Goal: Transaction & Acquisition: Purchase product/service

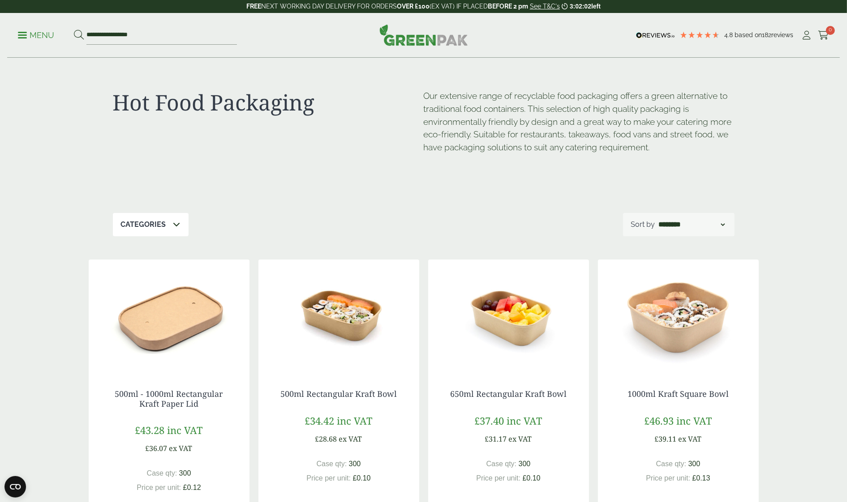
click at [28, 32] on p "Menu" at bounding box center [36, 35] width 36 height 11
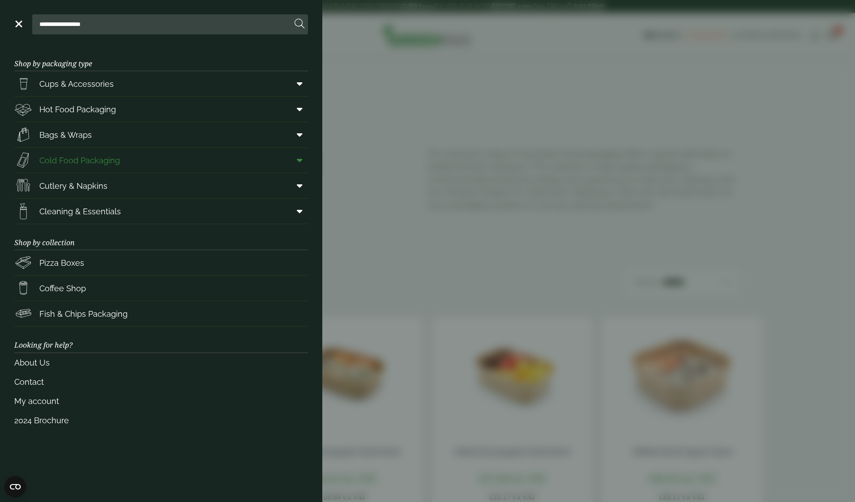
click at [84, 159] on span "Cold Food Packaging" at bounding box center [79, 160] width 81 height 12
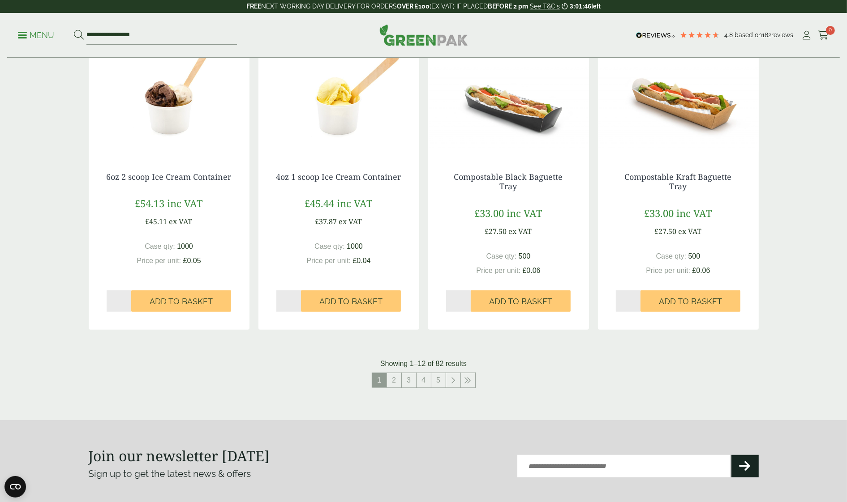
scroll to position [827, 0]
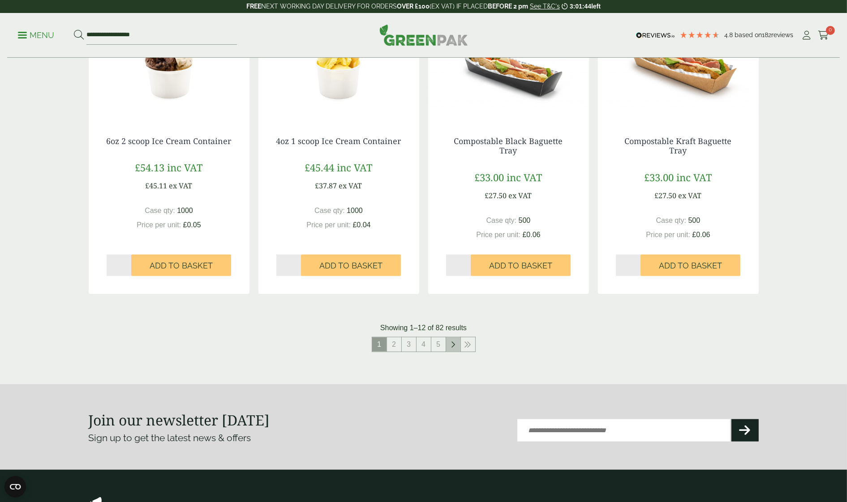
click at [453, 343] on icon at bounding box center [453, 344] width 4 height 7
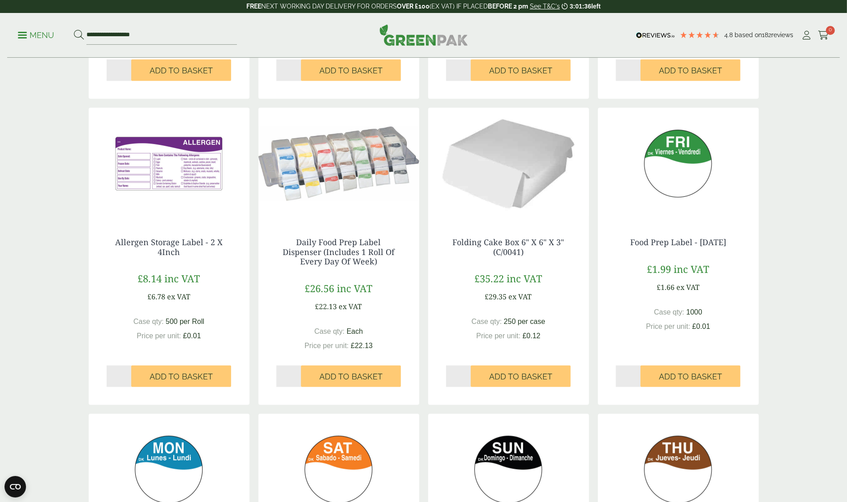
scroll to position [879, 0]
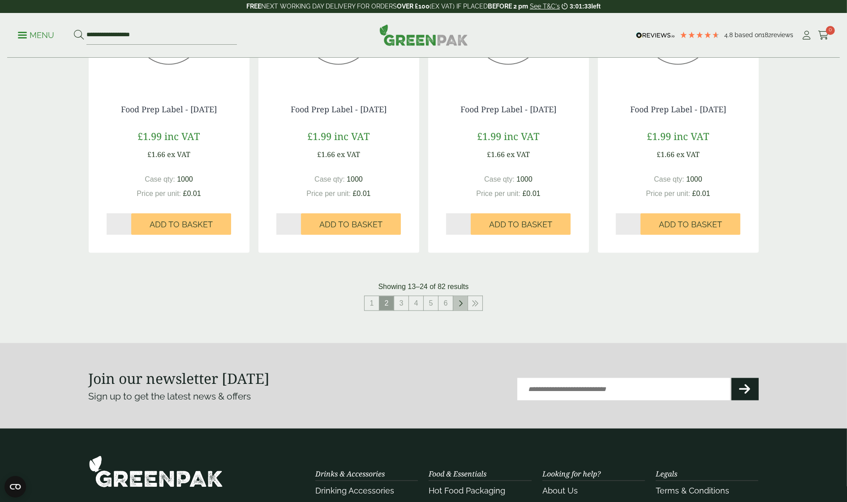
click at [458, 302] on icon at bounding box center [460, 303] width 4 height 7
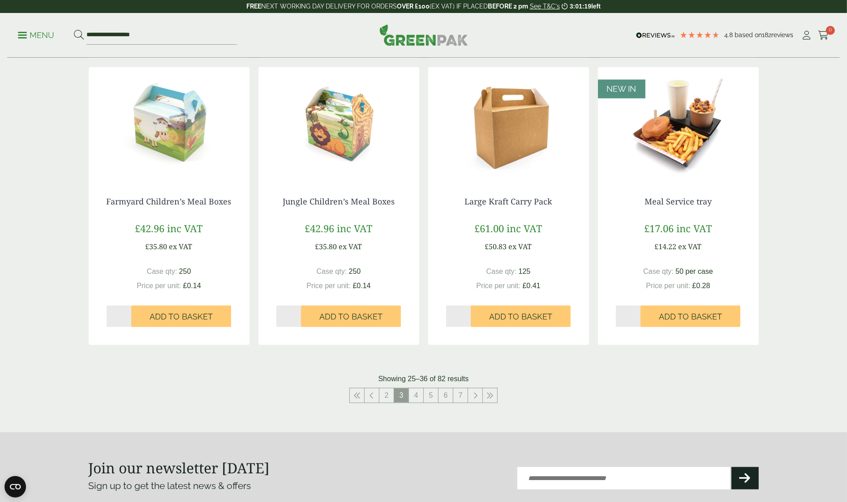
scroll to position [761, 0]
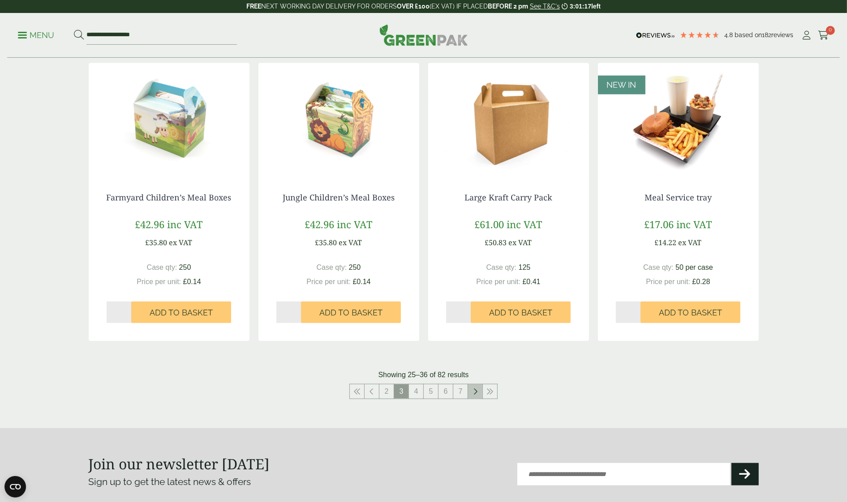
click at [476, 393] on icon at bounding box center [475, 391] width 4 height 7
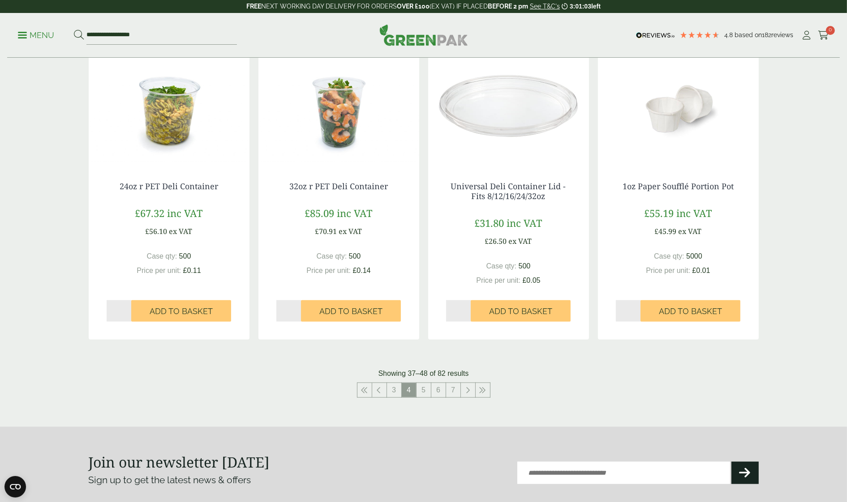
scroll to position [793, 0]
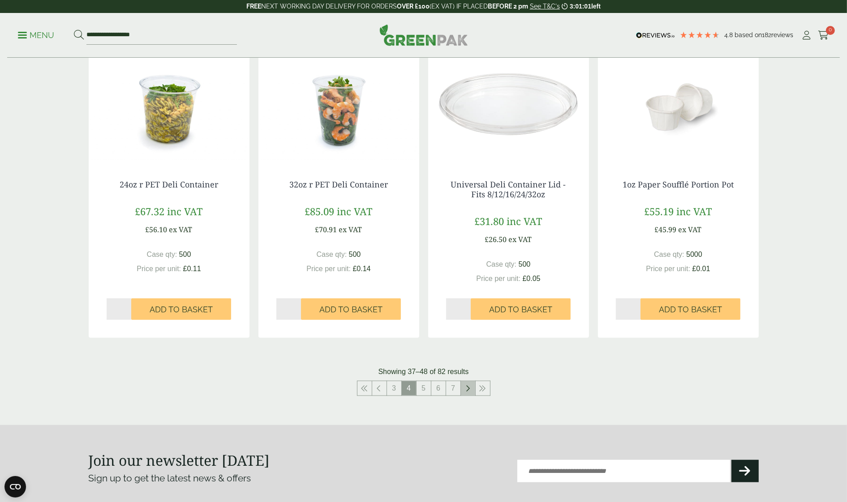
click at [470, 386] on icon at bounding box center [468, 388] width 4 height 7
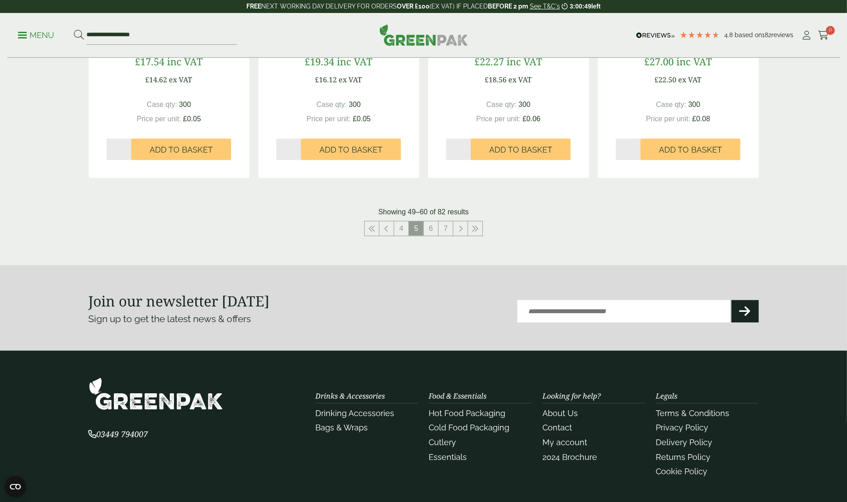
scroll to position [951, 0]
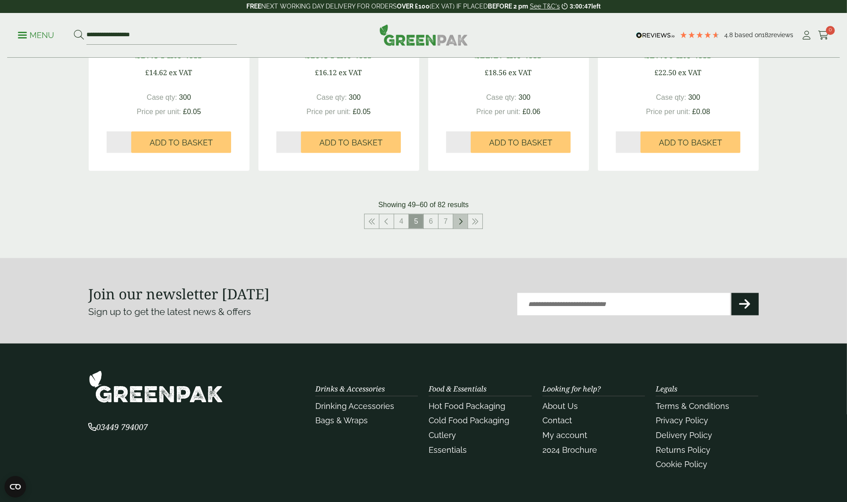
click at [458, 216] on link at bounding box center [460, 221] width 14 height 14
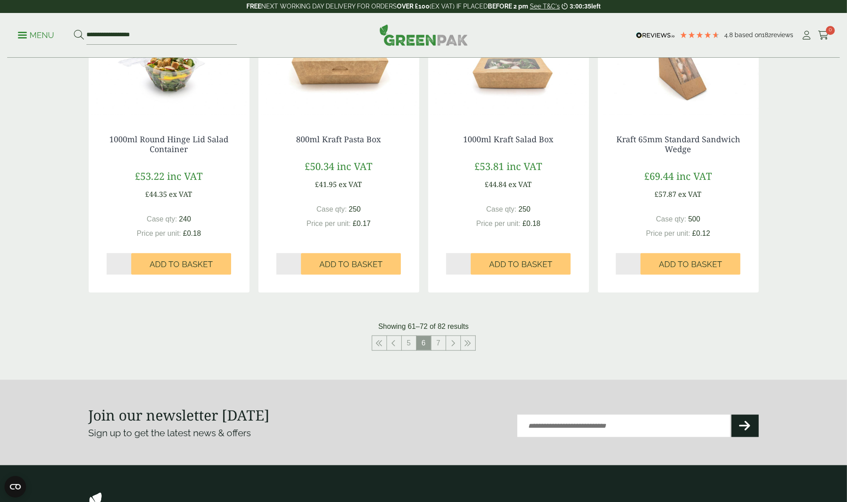
scroll to position [845, 0]
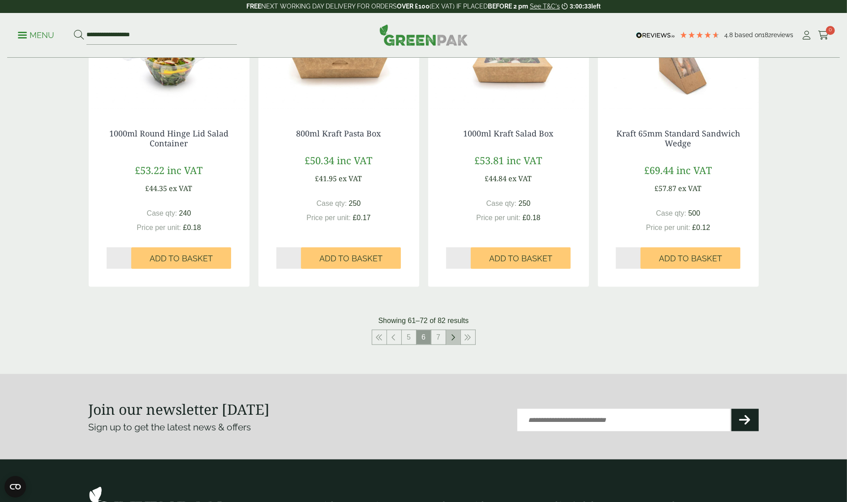
click at [454, 337] on icon at bounding box center [453, 337] width 4 height 7
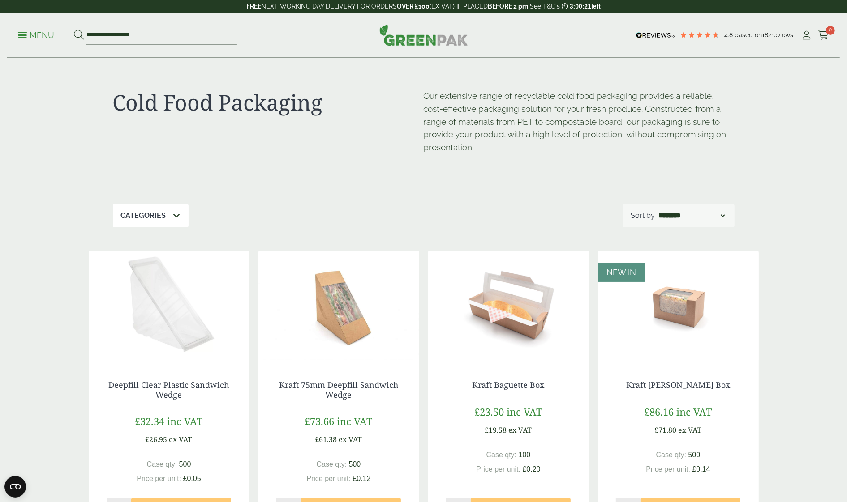
click at [28, 30] on p "Menu" at bounding box center [36, 35] width 36 height 11
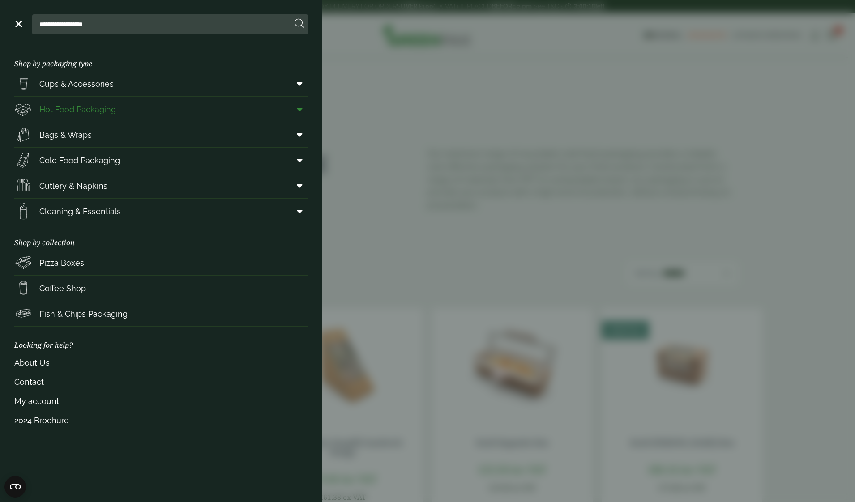
click at [94, 108] on span "Hot Food Packaging" at bounding box center [77, 109] width 77 height 12
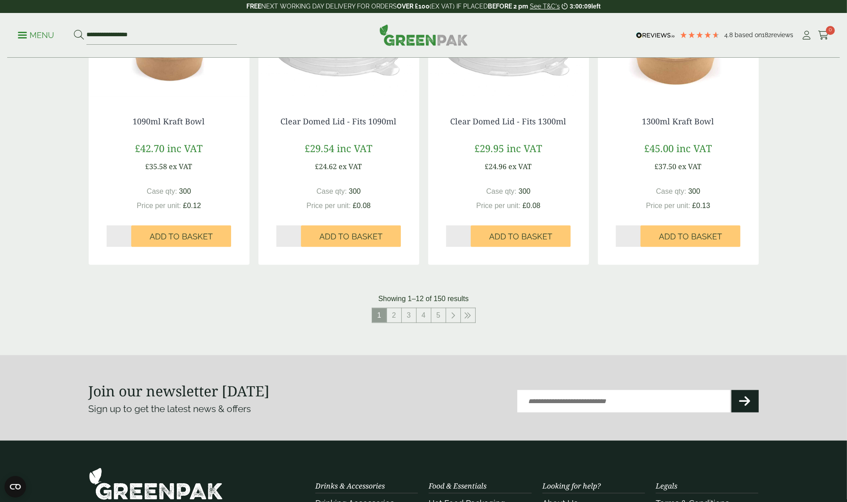
scroll to position [918, 0]
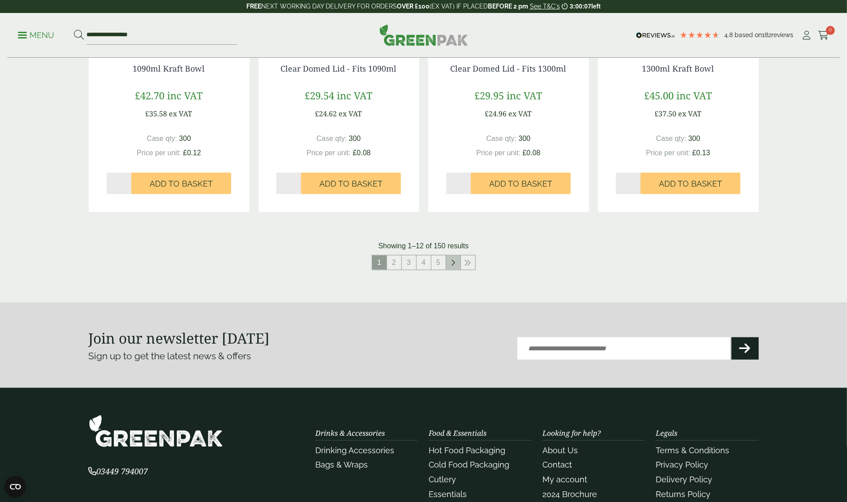
click at [452, 259] on icon at bounding box center [453, 262] width 4 height 7
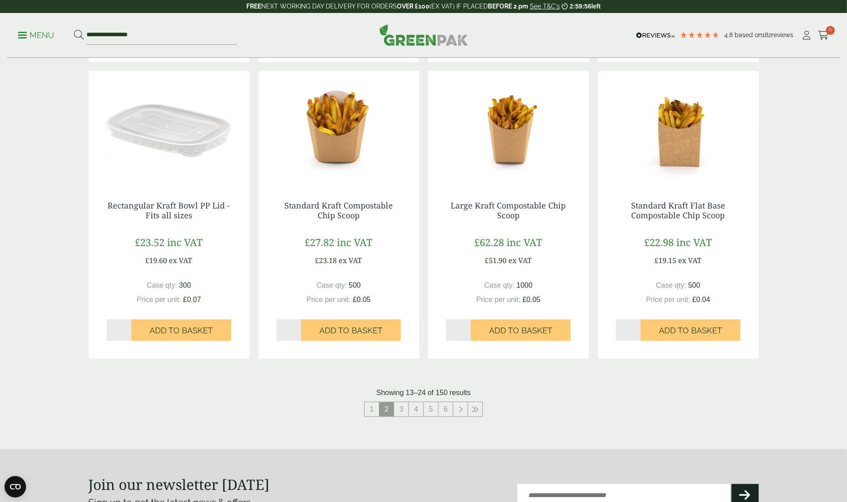
scroll to position [860, 0]
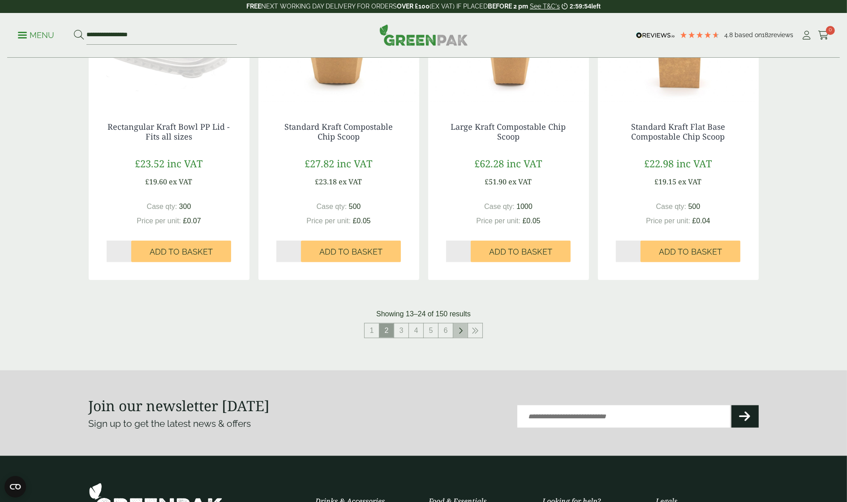
click at [461, 329] on icon at bounding box center [460, 330] width 4 height 7
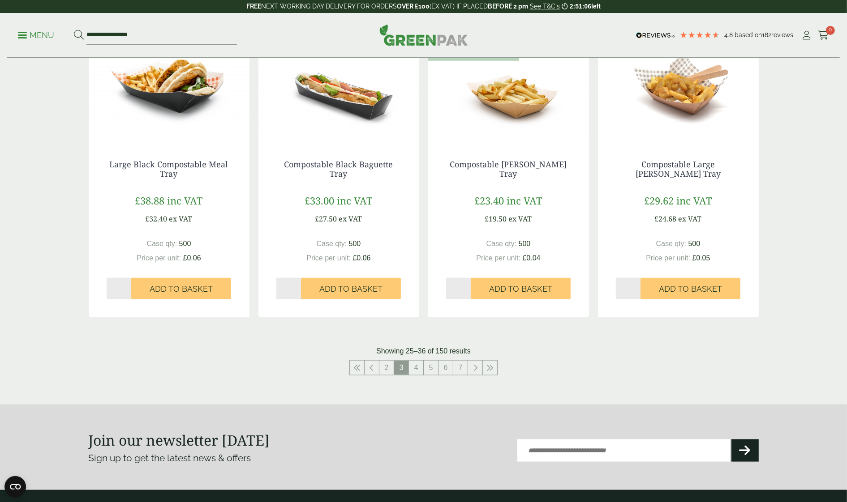
scroll to position [828, 0]
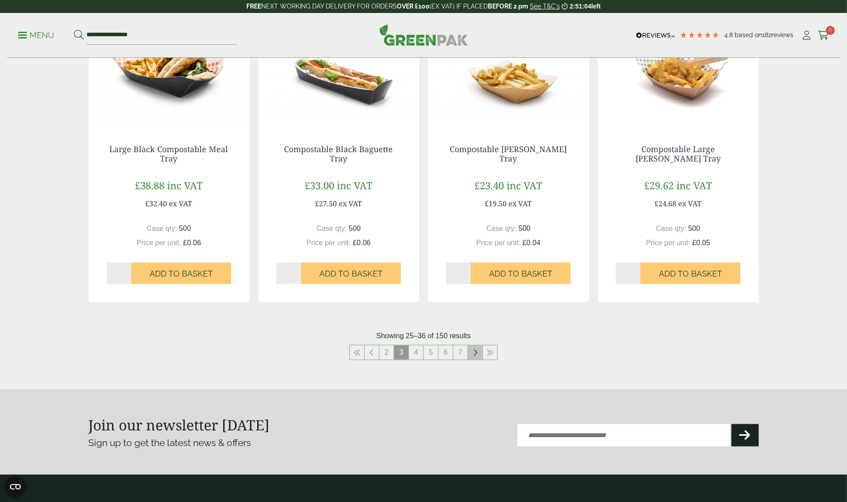
click at [477, 350] on icon at bounding box center [475, 352] width 4 height 7
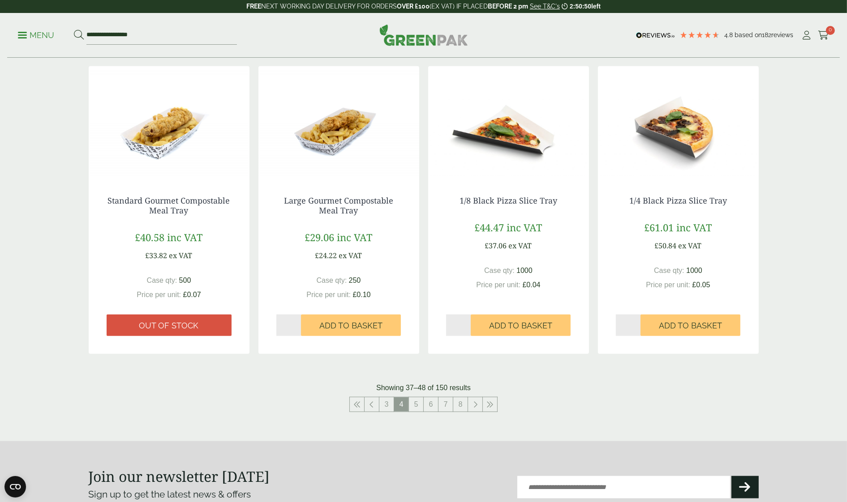
scroll to position [785, 0]
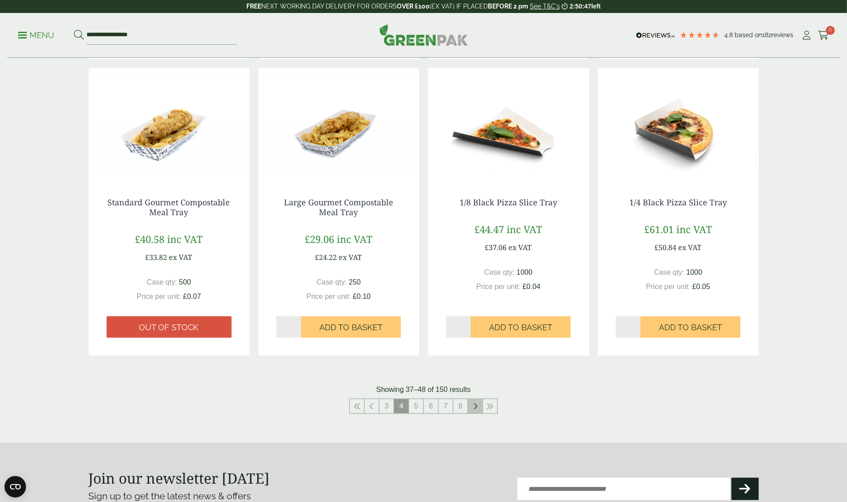
click at [476, 406] on icon at bounding box center [475, 406] width 4 height 7
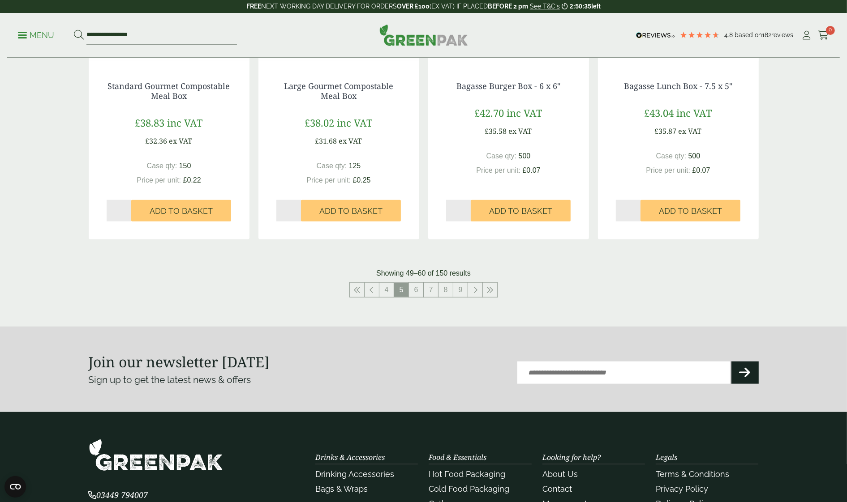
scroll to position [899, 0]
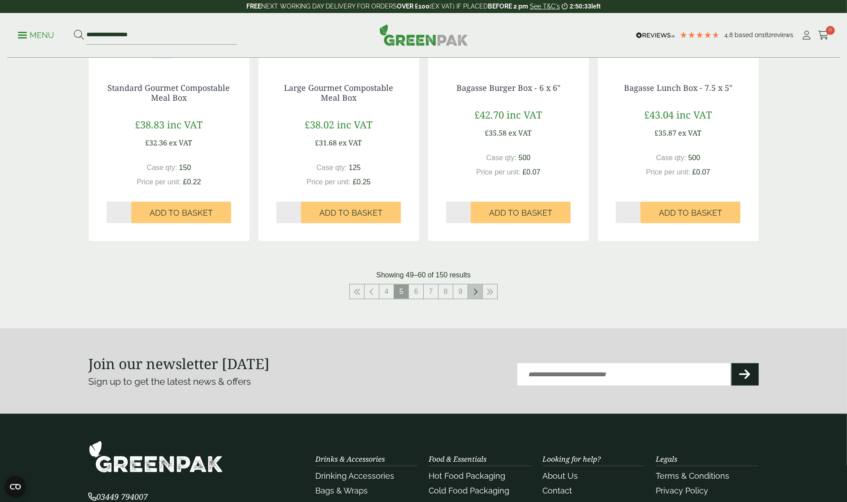
click at [478, 295] on link at bounding box center [475, 292] width 14 height 14
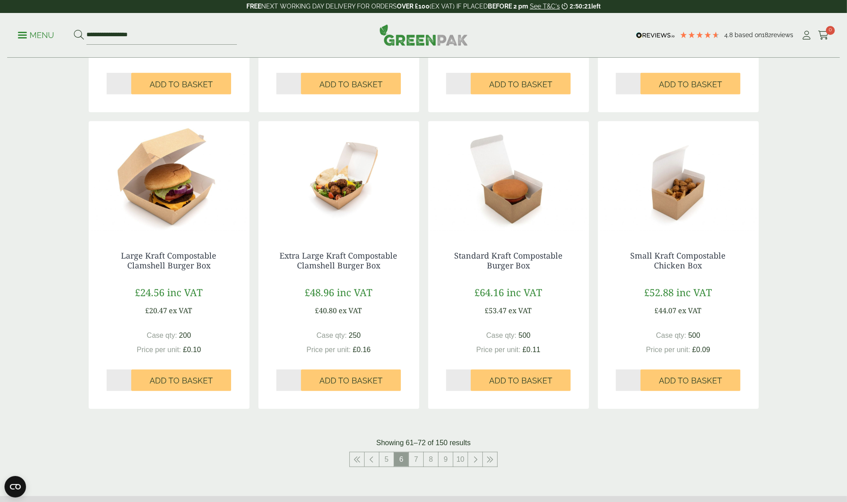
scroll to position [733, 0]
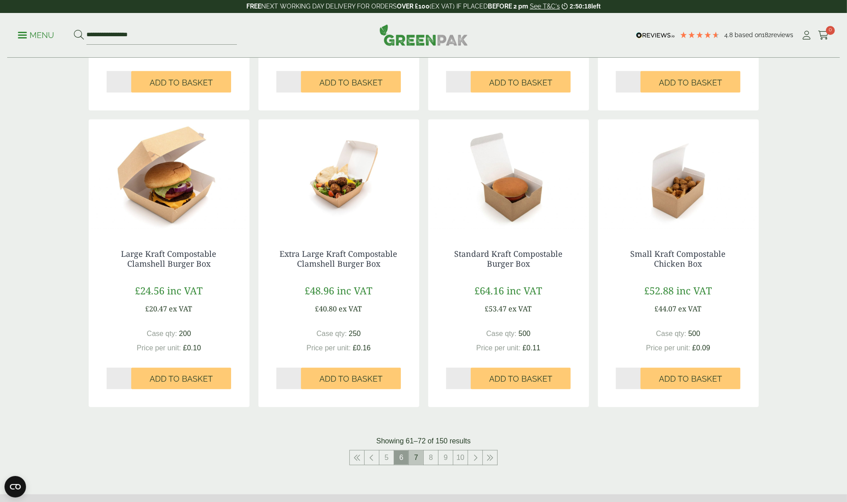
click at [417, 458] on link "7" at bounding box center [416, 458] width 14 height 14
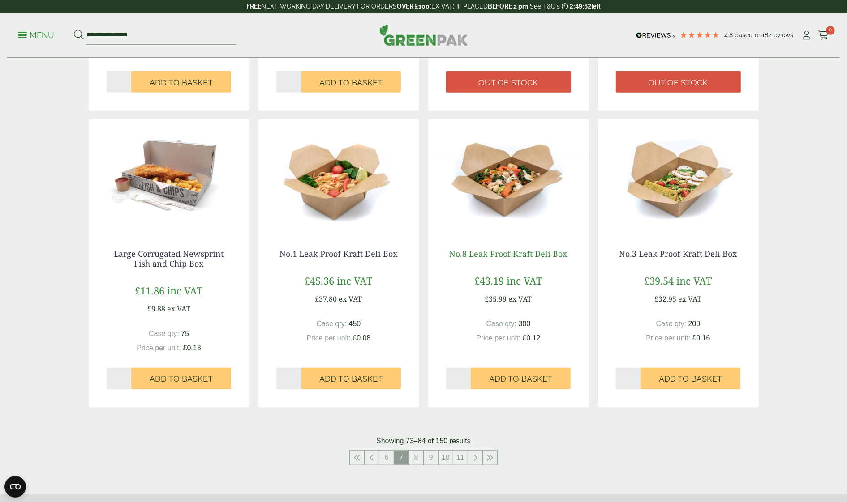
click at [491, 251] on link "No.8 Leak Proof Kraft Deli Box" at bounding box center [509, 254] width 118 height 11
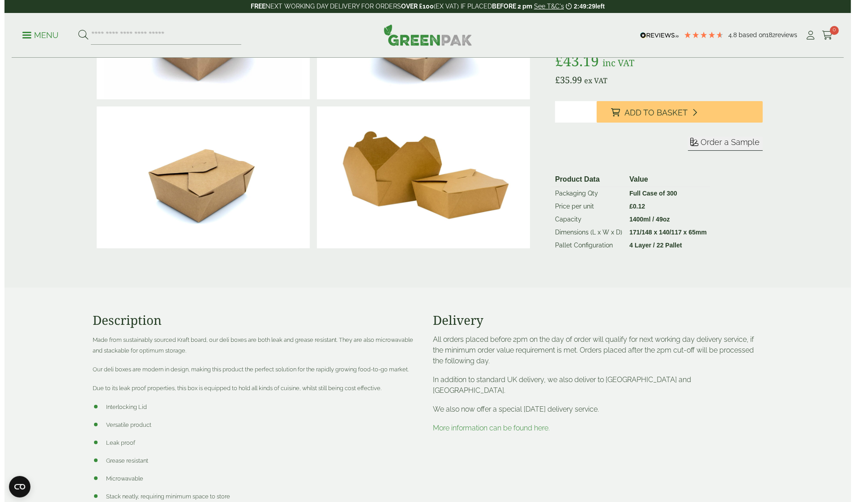
scroll to position [128, 0]
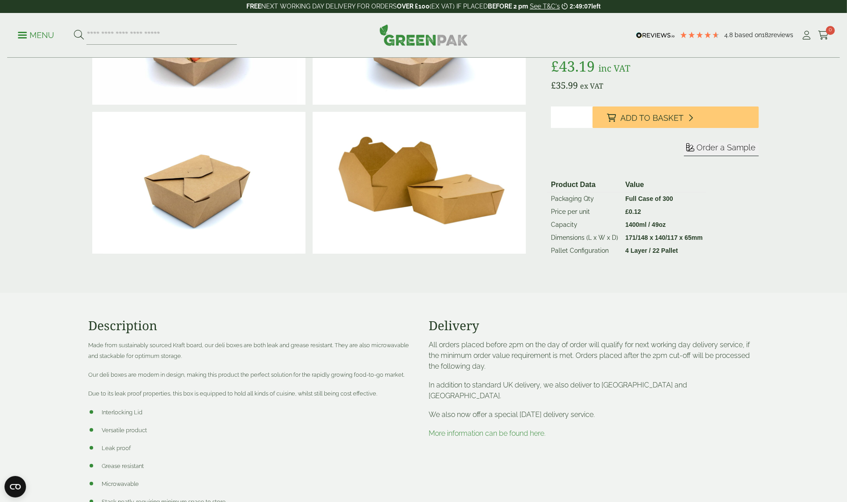
type input "*"
click at [585, 128] on input "*" at bounding box center [572, 117] width 42 height 21
click at [625, 123] on span "Add to Basket" at bounding box center [651, 118] width 63 height 10
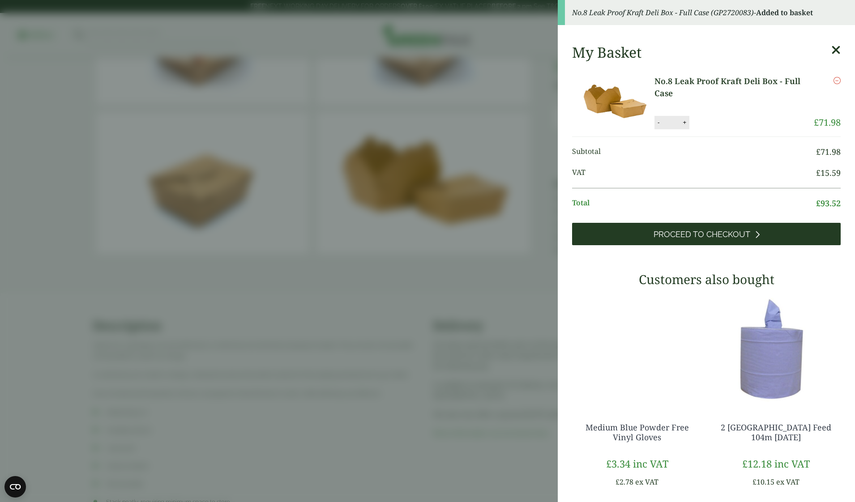
click at [704, 231] on span "Proceed to Checkout" at bounding box center [702, 235] width 97 height 10
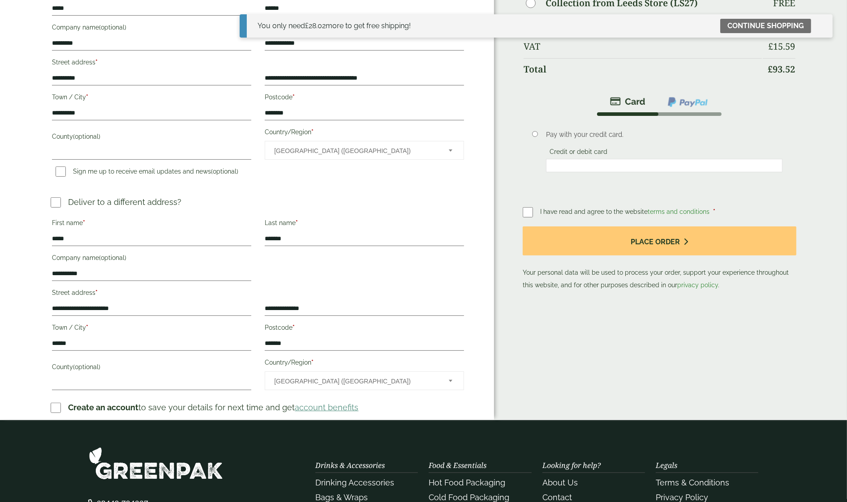
scroll to position [182, 0]
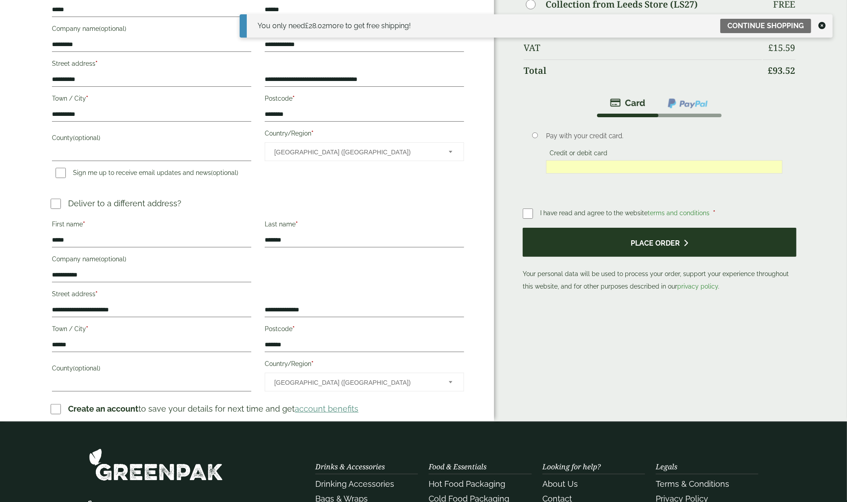
click at [643, 228] on button "Place order" at bounding box center [659, 242] width 273 height 29
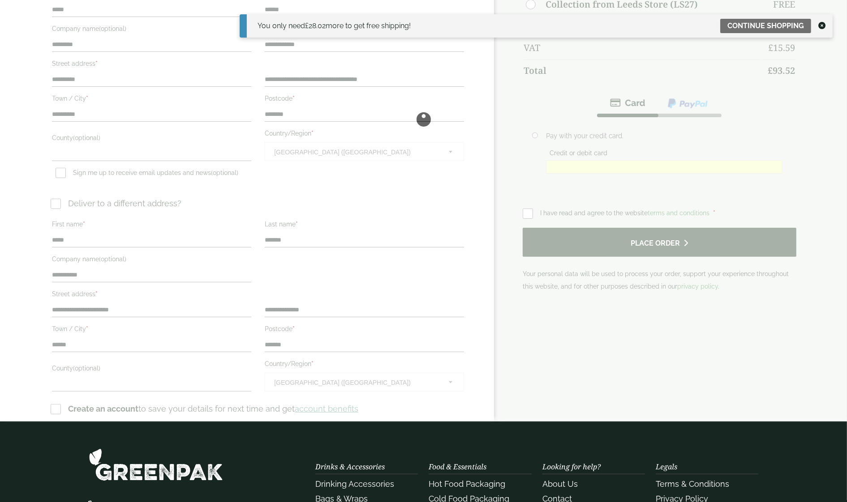
scroll to position [0, 0]
